Goal: Transaction & Acquisition: Book appointment/travel/reservation

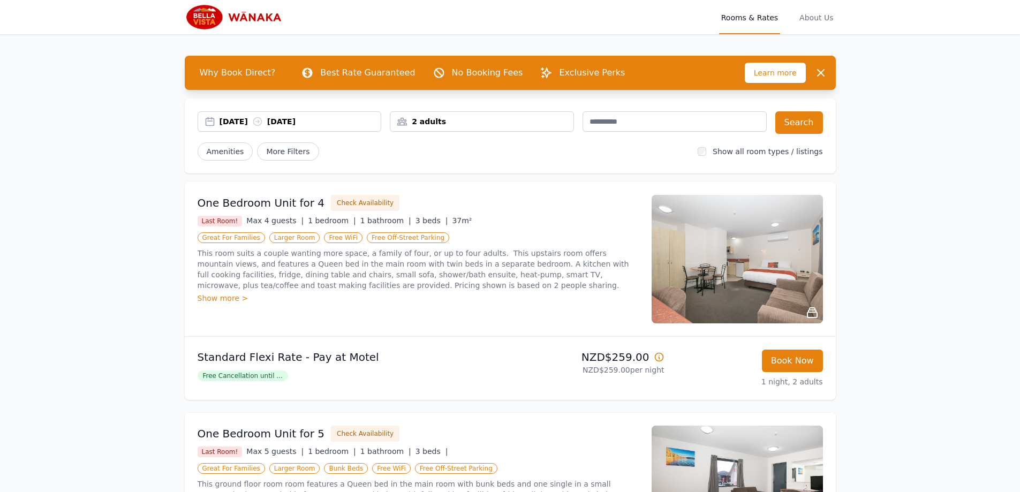
drag, startPoint x: 123, startPoint y: 217, endPoint x: 132, endPoint y: 213, distance: 10.5
click at [123, 217] on div "Open main menu Rooms & Rates About Us Why Book Direct? Best Rate Guaranteed No …" at bounding box center [510, 385] width 1020 height 771
click at [341, 120] on div "[DATE] [DATE]" at bounding box center [301, 121] width 162 height 11
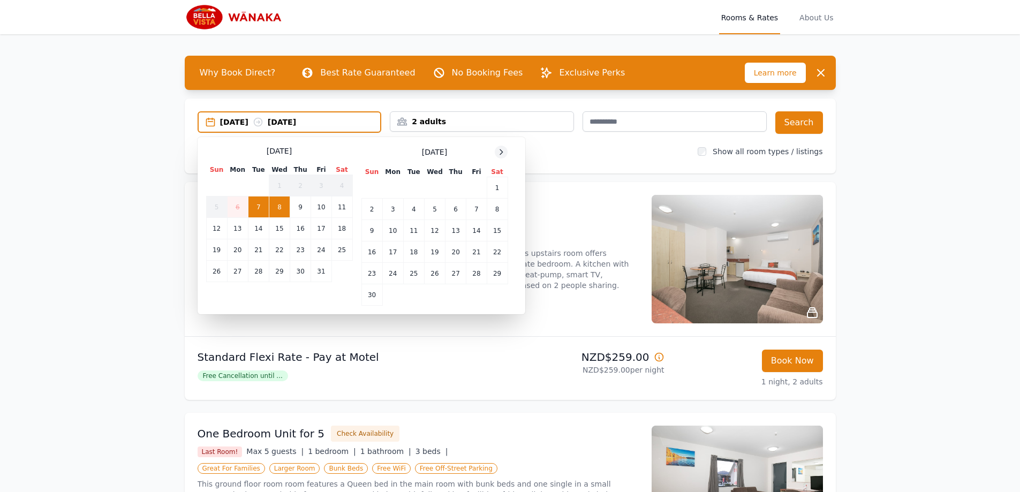
click at [503, 150] on icon at bounding box center [501, 152] width 9 height 9
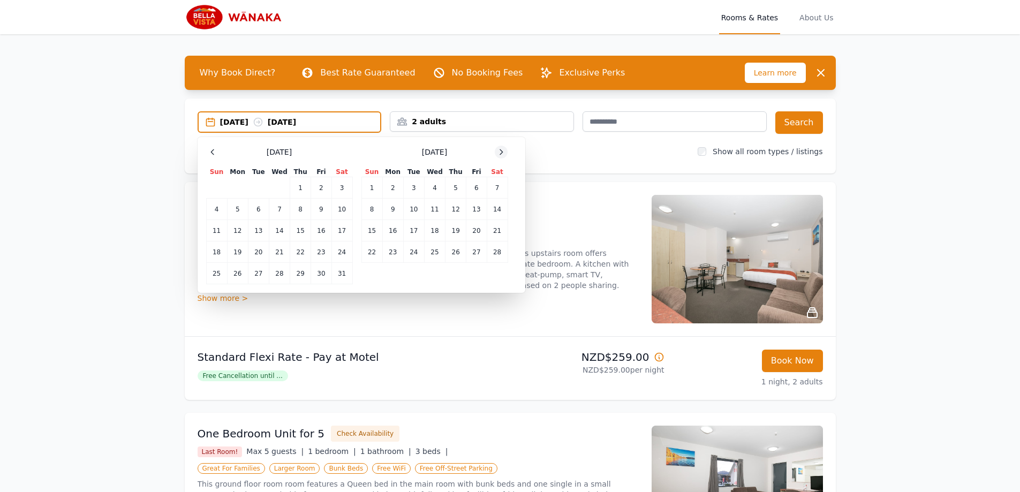
click at [503, 150] on icon at bounding box center [501, 152] width 9 height 9
click at [440, 206] on td "11" at bounding box center [434, 209] width 21 height 21
click at [471, 208] on td "13" at bounding box center [476, 209] width 20 height 21
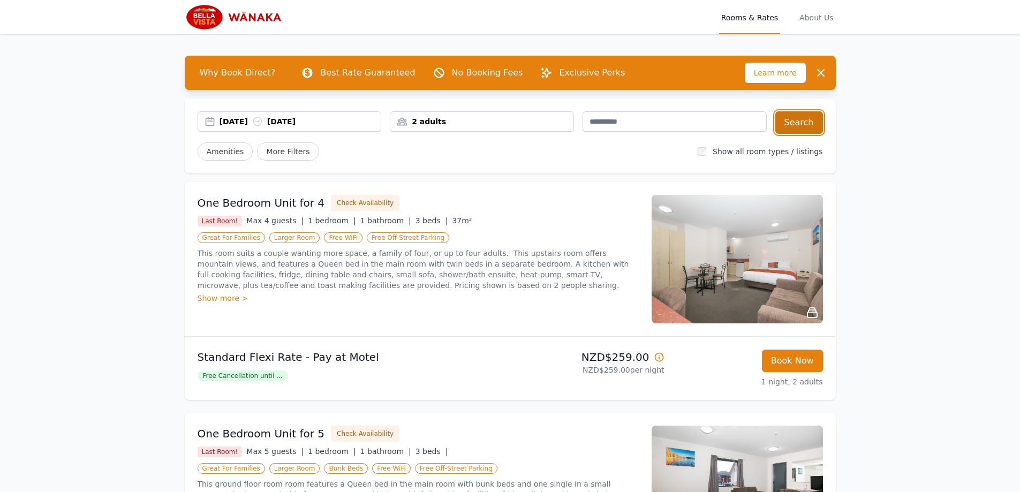
click at [808, 125] on button "Search" at bounding box center [799, 122] width 48 height 22
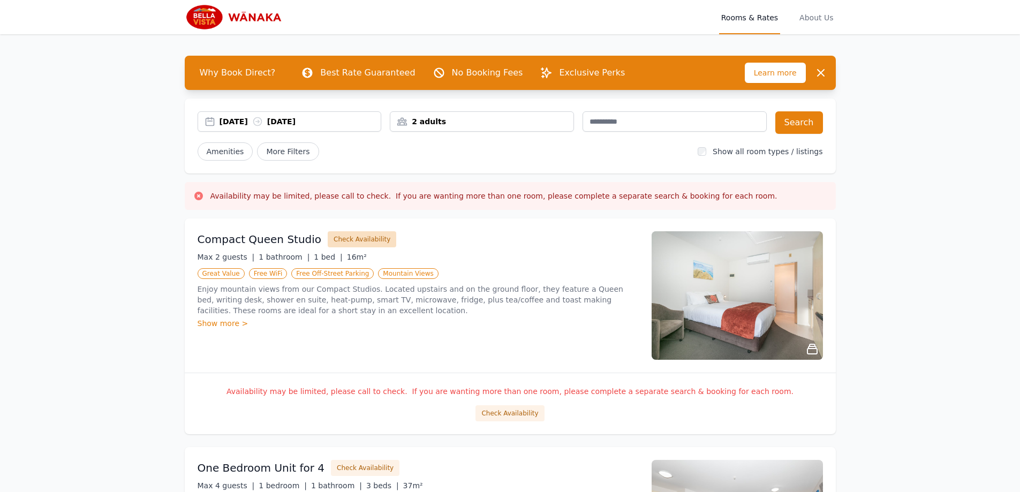
click at [358, 239] on button "Check Availability" at bounding box center [362, 239] width 69 height 16
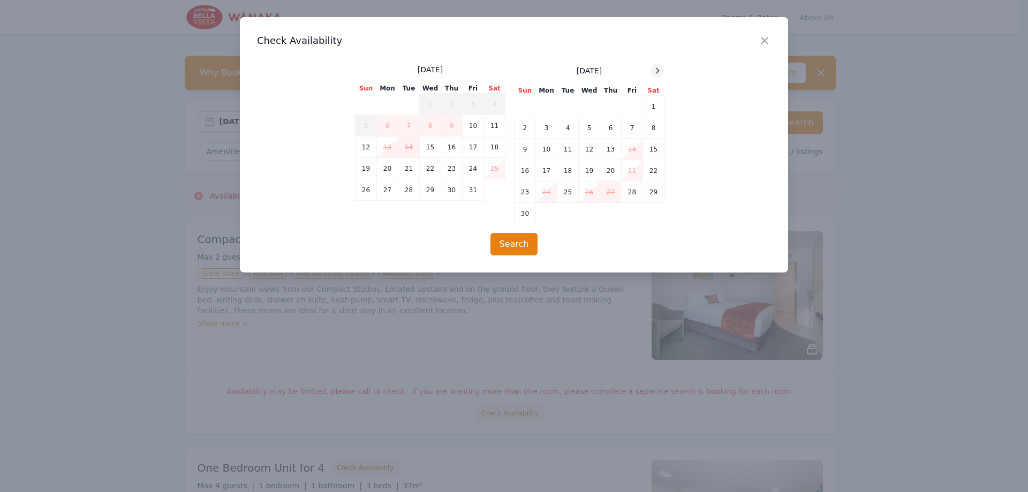
click at [662, 70] on div at bounding box center [657, 70] width 13 height 13
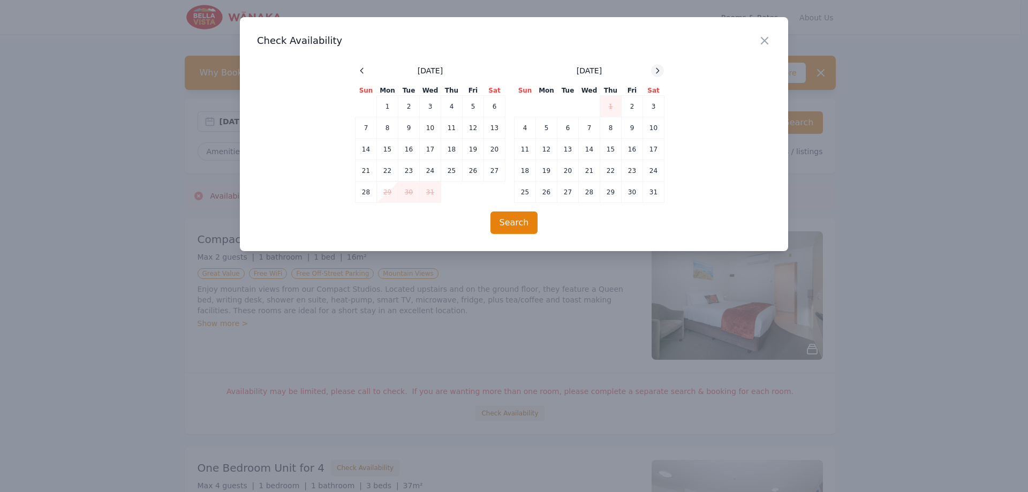
click at [662, 70] on div at bounding box center [657, 70] width 13 height 13
click at [592, 129] on td "11" at bounding box center [589, 127] width 21 height 21
click at [623, 129] on td "13" at bounding box center [632, 127] width 21 height 21
click at [523, 221] on button "Search" at bounding box center [515, 223] width 48 height 22
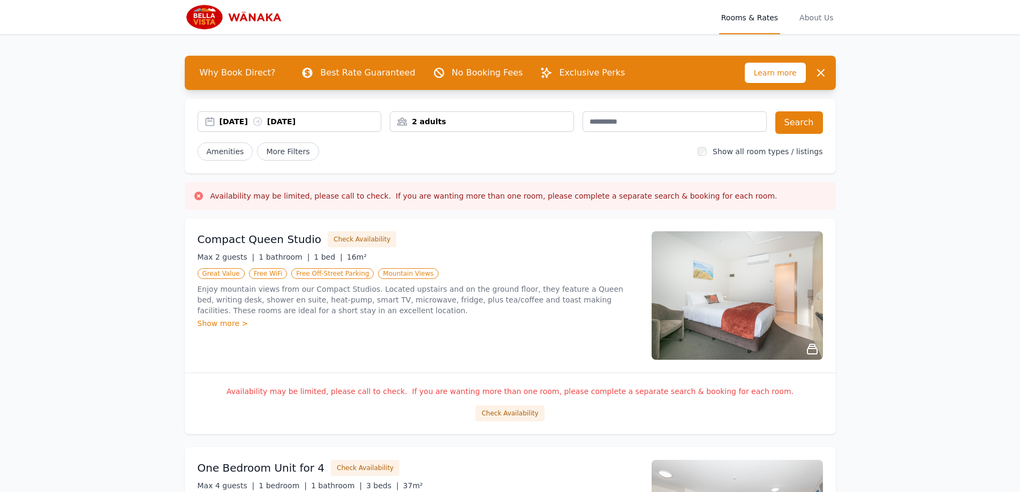
drag, startPoint x: 224, startPoint y: 402, endPoint x: 239, endPoint y: 378, distance: 28.6
click at [224, 402] on div "Availability may be limited, please call to check. If you are wanting more than…" at bounding box center [510, 404] width 651 height 62
